Goal: Information Seeking & Learning: Learn about a topic

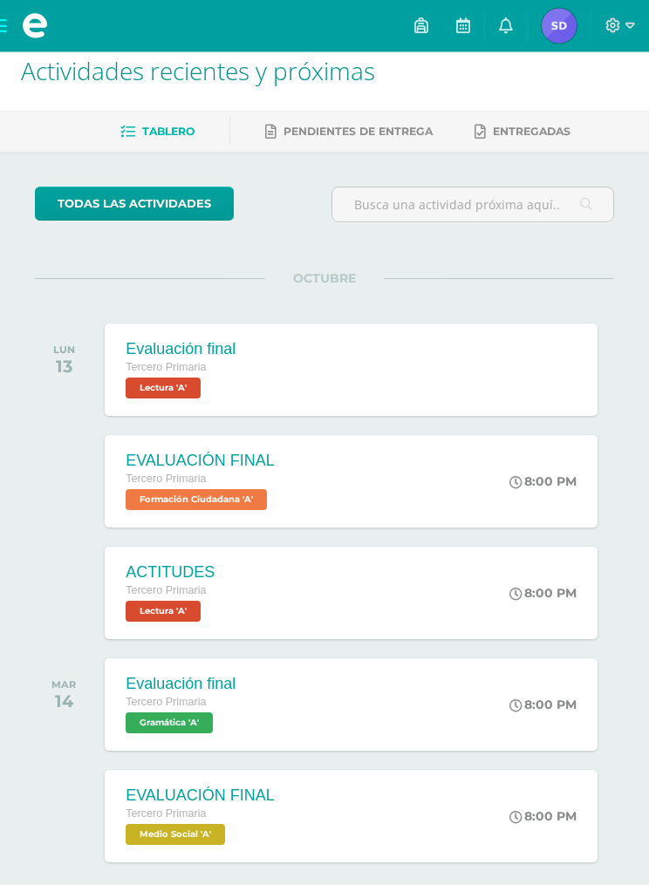
scroll to position [41, 0]
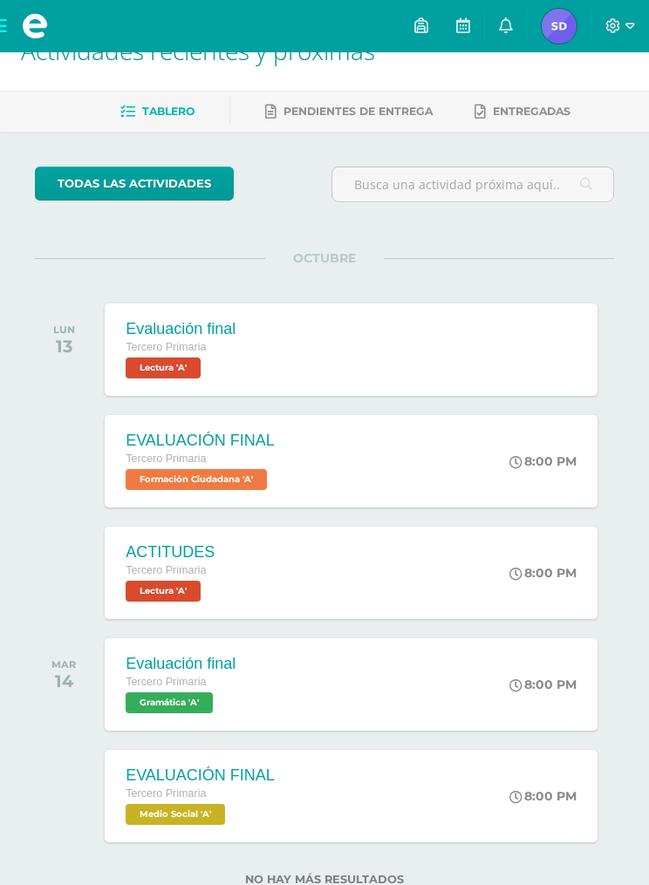
click at [172, 373] on span "Lectura 'A'" at bounding box center [163, 368] width 75 height 21
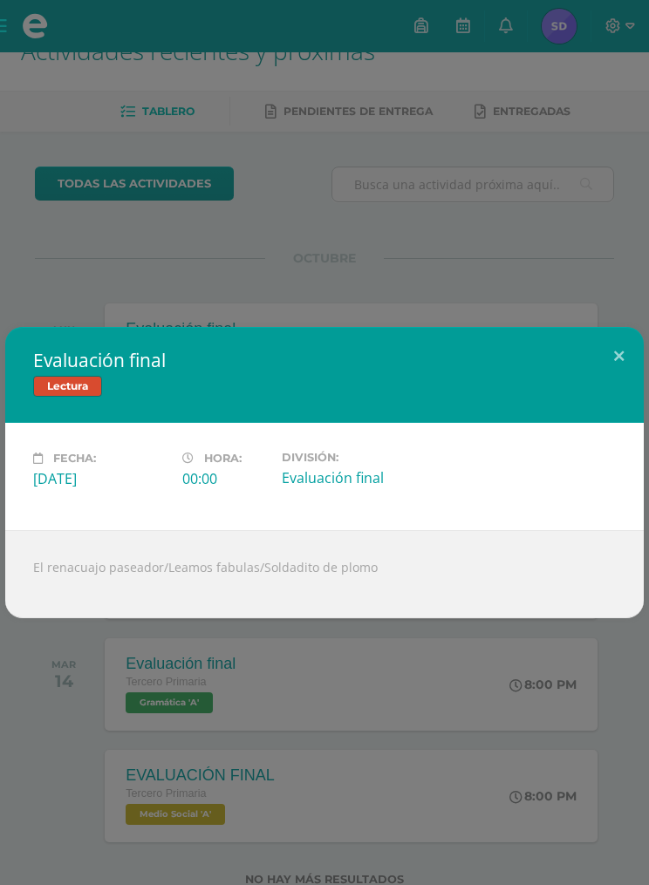
click at [614, 354] on button at bounding box center [619, 356] width 50 height 59
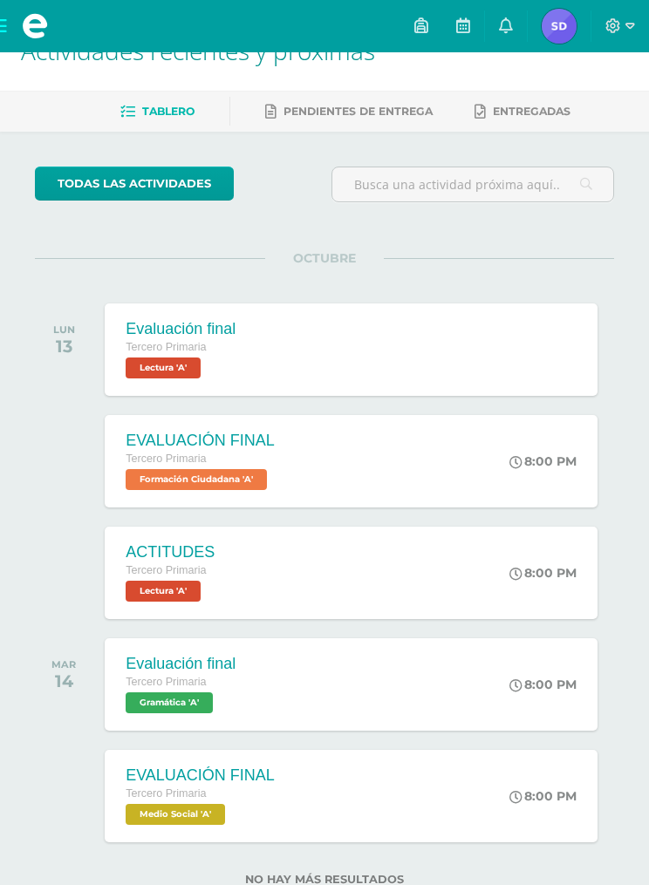
click at [634, 351] on div "Evaluación final Lectura Fecha: [DATE] Hora: 00:00 División:" at bounding box center [324, 472] width 639 height 291
click at [241, 473] on span "Formación Ciudadana 'A'" at bounding box center [196, 479] width 141 height 21
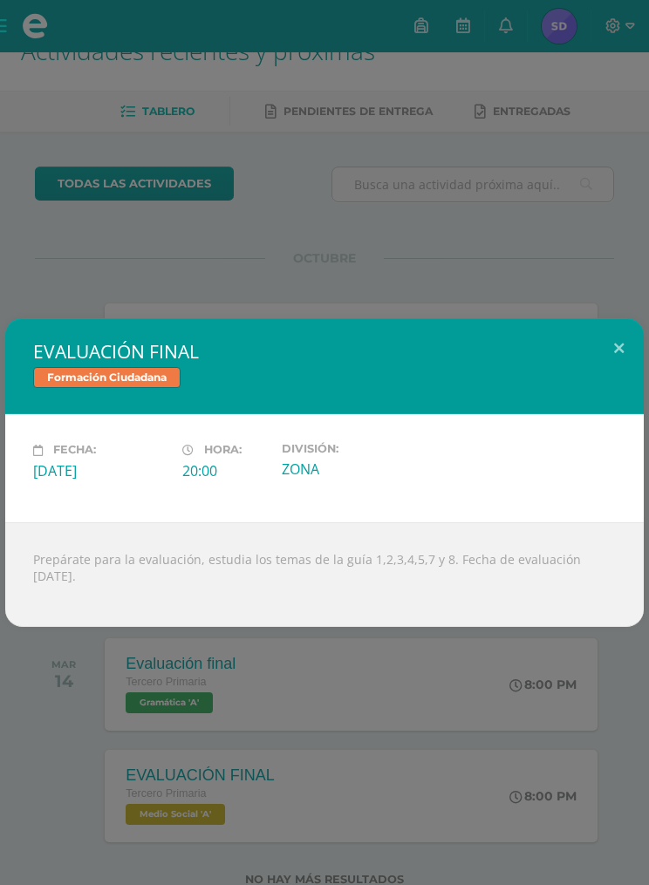
click at [619, 352] on button at bounding box center [619, 347] width 50 height 59
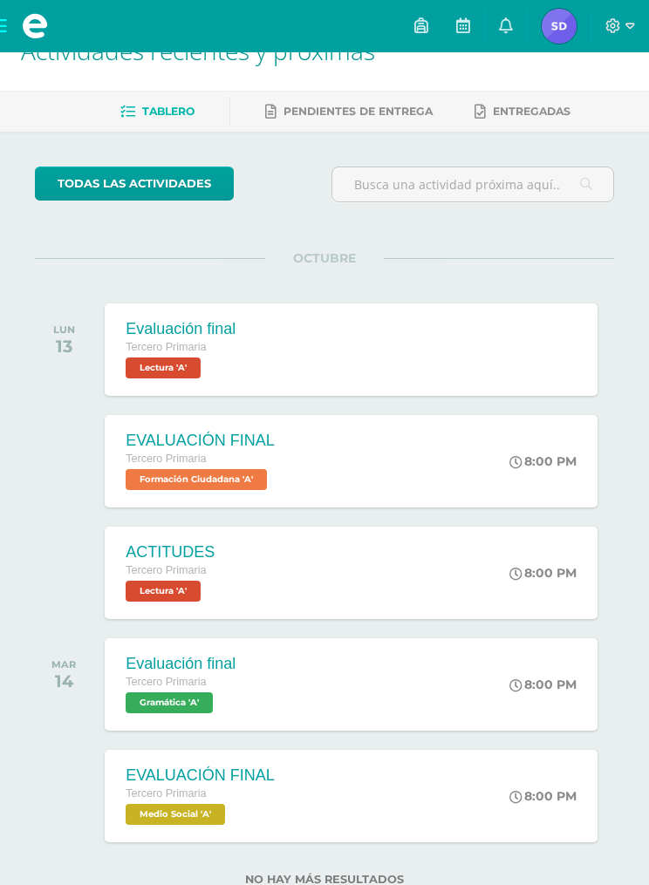
click at [197, 585] on span "Lectura 'A'" at bounding box center [163, 591] width 75 height 21
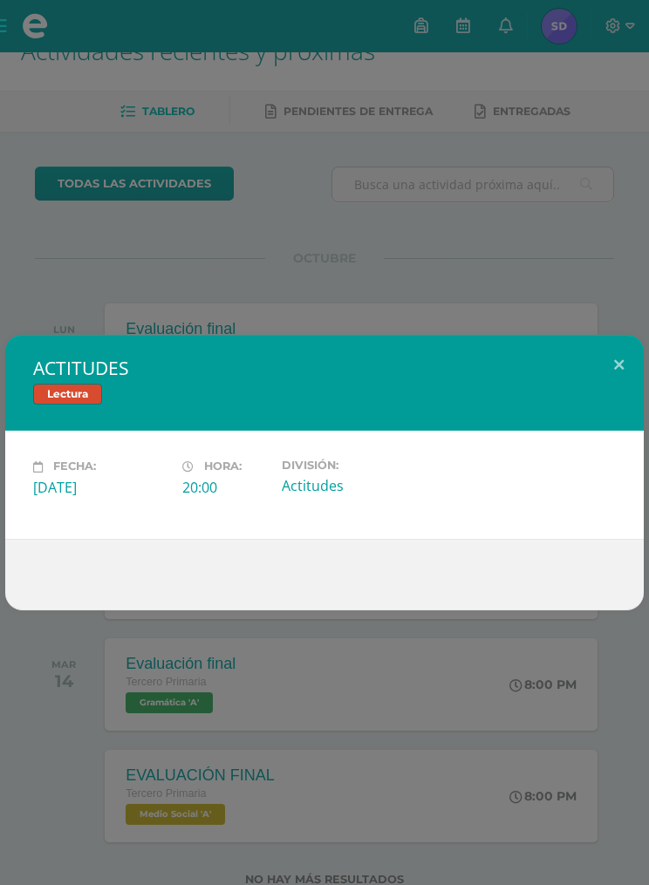
click at [619, 365] on button at bounding box center [619, 364] width 50 height 59
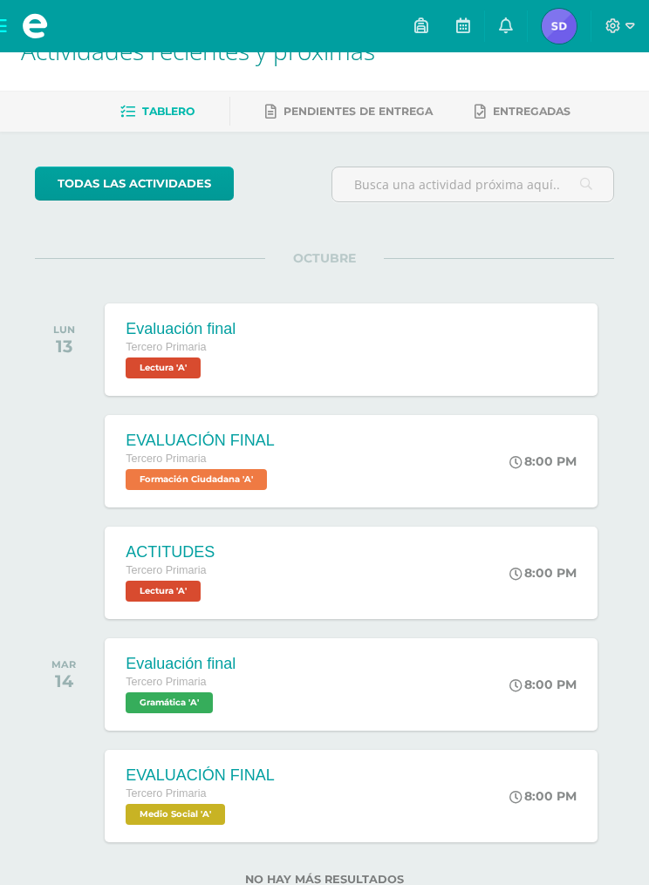
click at [200, 824] on span "Medio Social 'A'" at bounding box center [175, 814] width 99 height 21
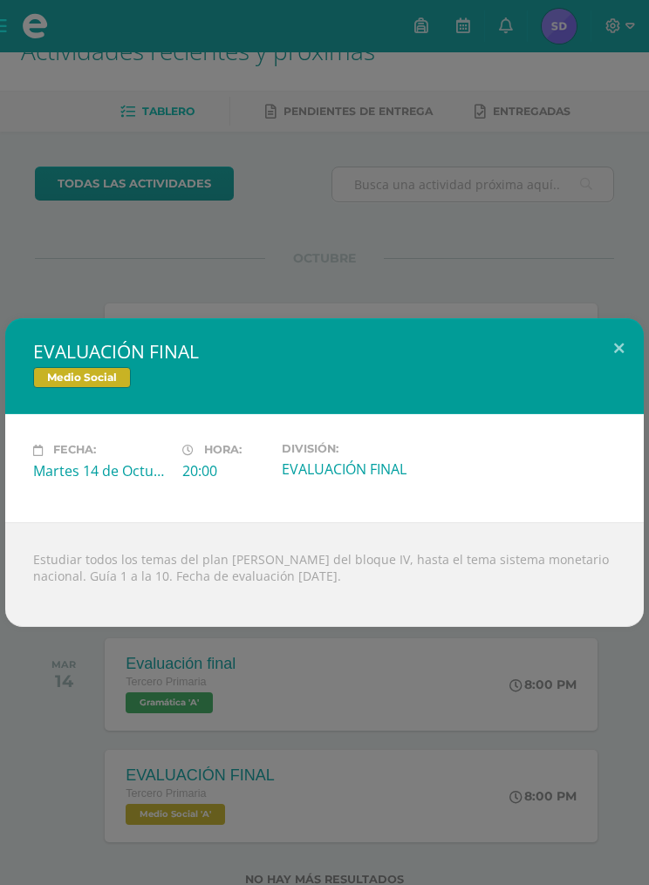
click at [627, 350] on button at bounding box center [619, 347] width 50 height 59
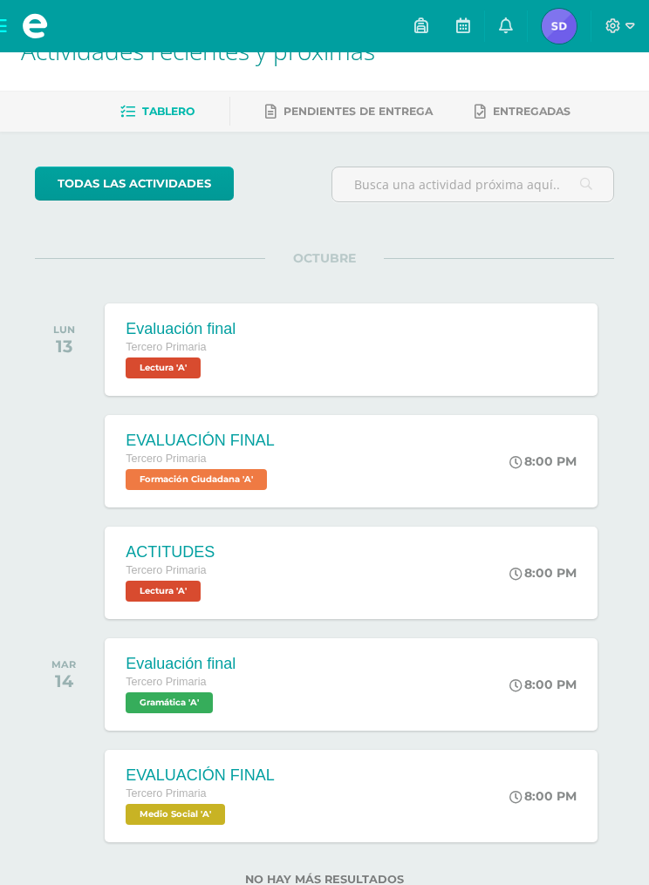
click at [209, 695] on span "Gramática 'A'" at bounding box center [169, 703] width 87 height 21
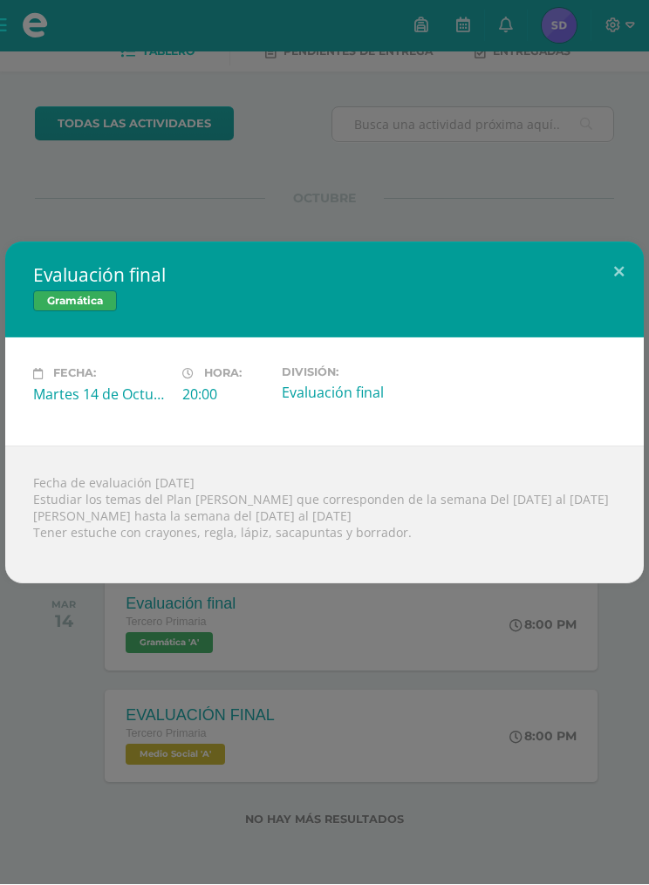
scroll to position [101, 0]
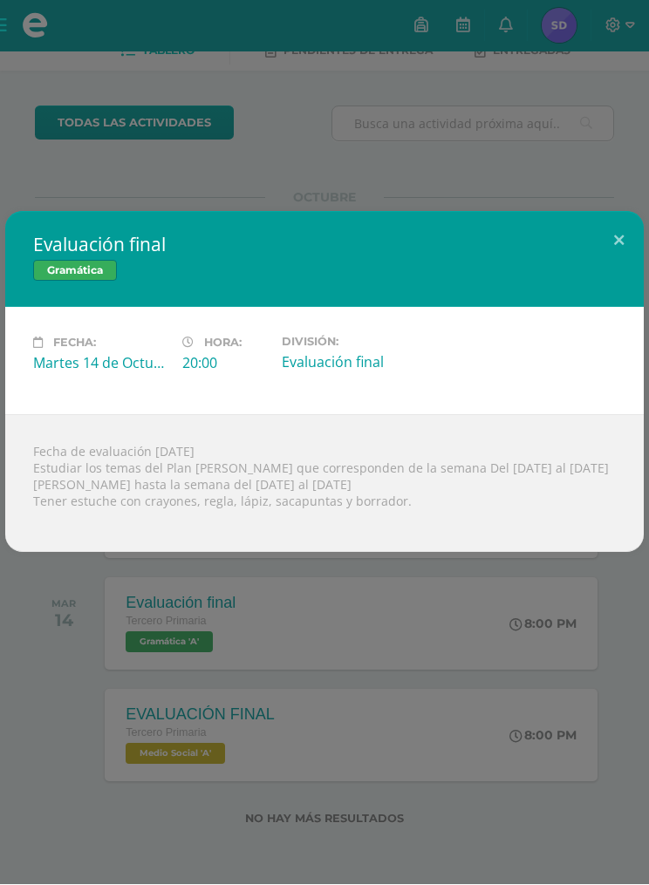
click at [620, 226] on button at bounding box center [619, 241] width 50 height 59
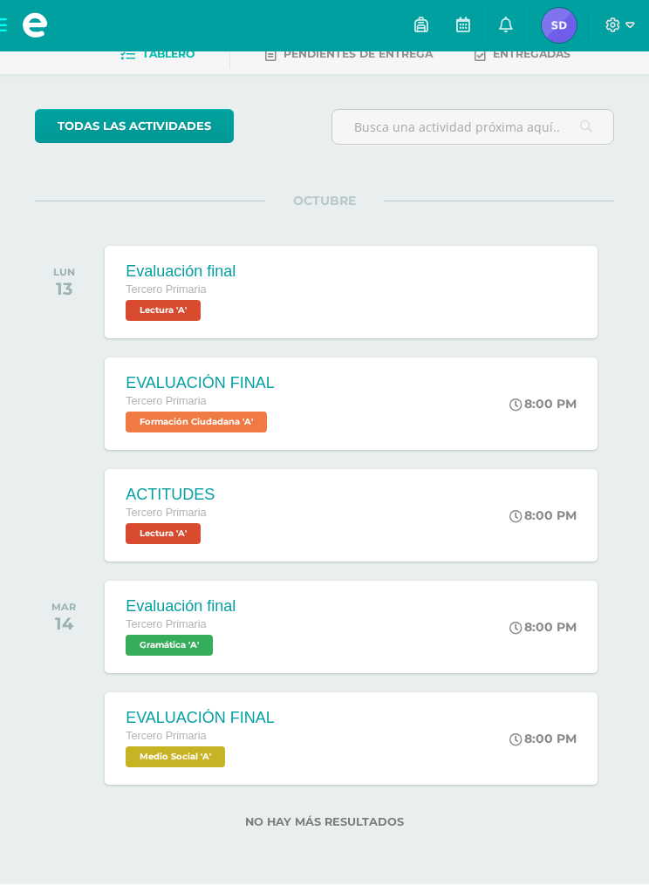
click at [250, 414] on span "Formación Ciudadana 'A'" at bounding box center [196, 423] width 141 height 21
